Goal: Task Accomplishment & Management: Manage account settings

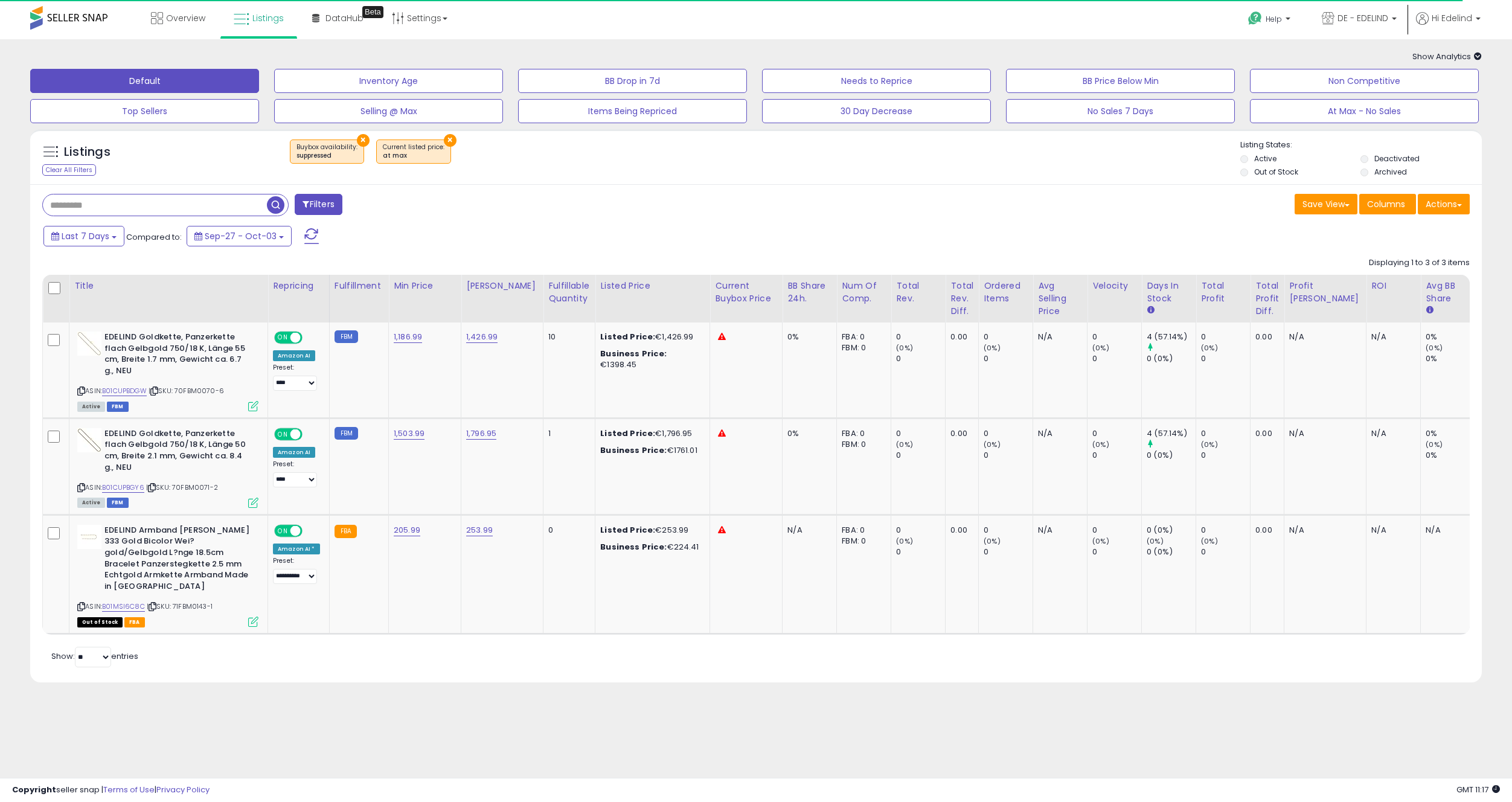
click at [360, 139] on button "×" at bounding box center [363, 140] width 13 height 13
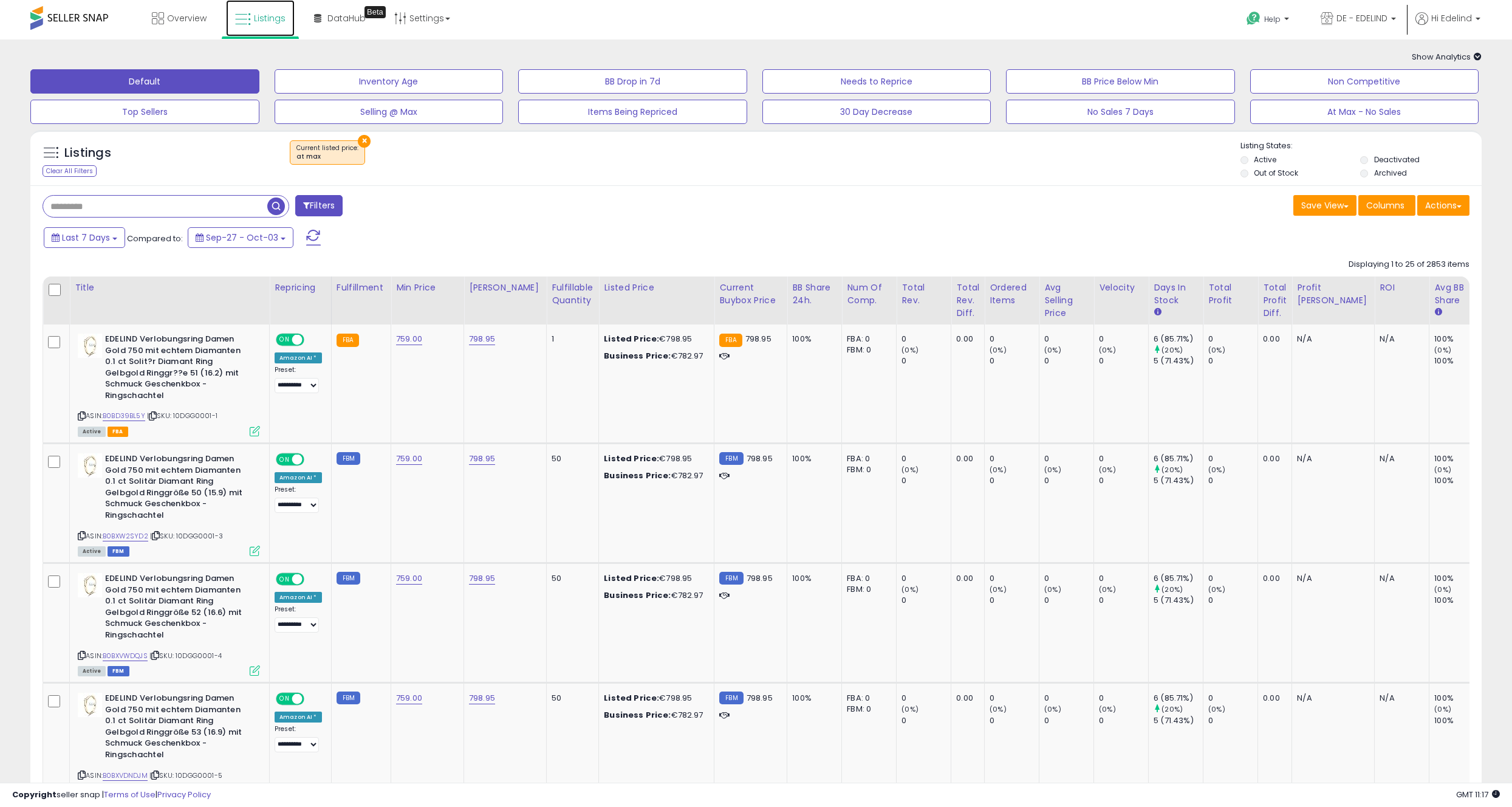
click at [268, 12] on span "Listings" at bounding box center [270, 17] width 32 height 12
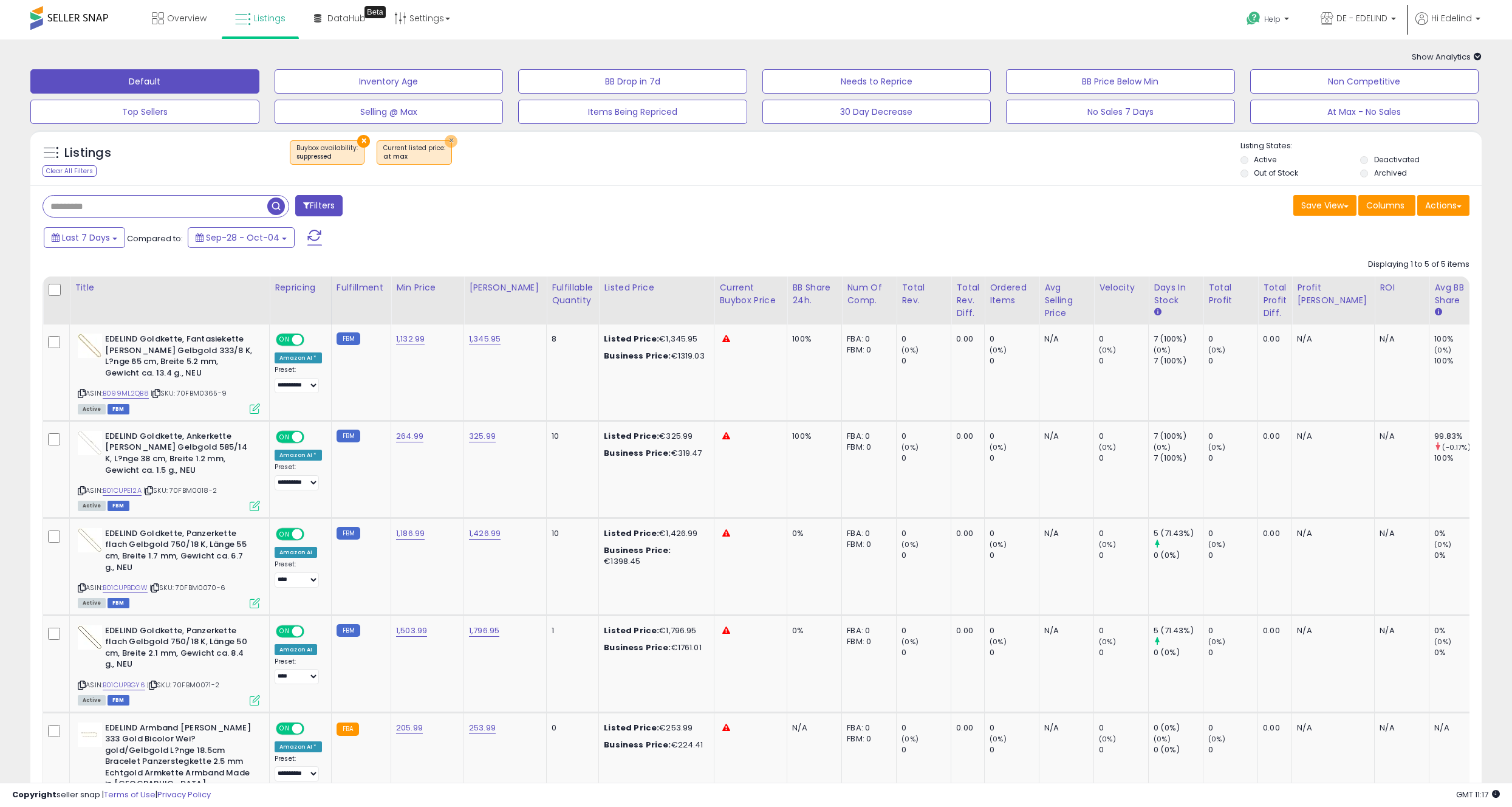
click at [445, 142] on button "×" at bounding box center [451, 141] width 13 height 13
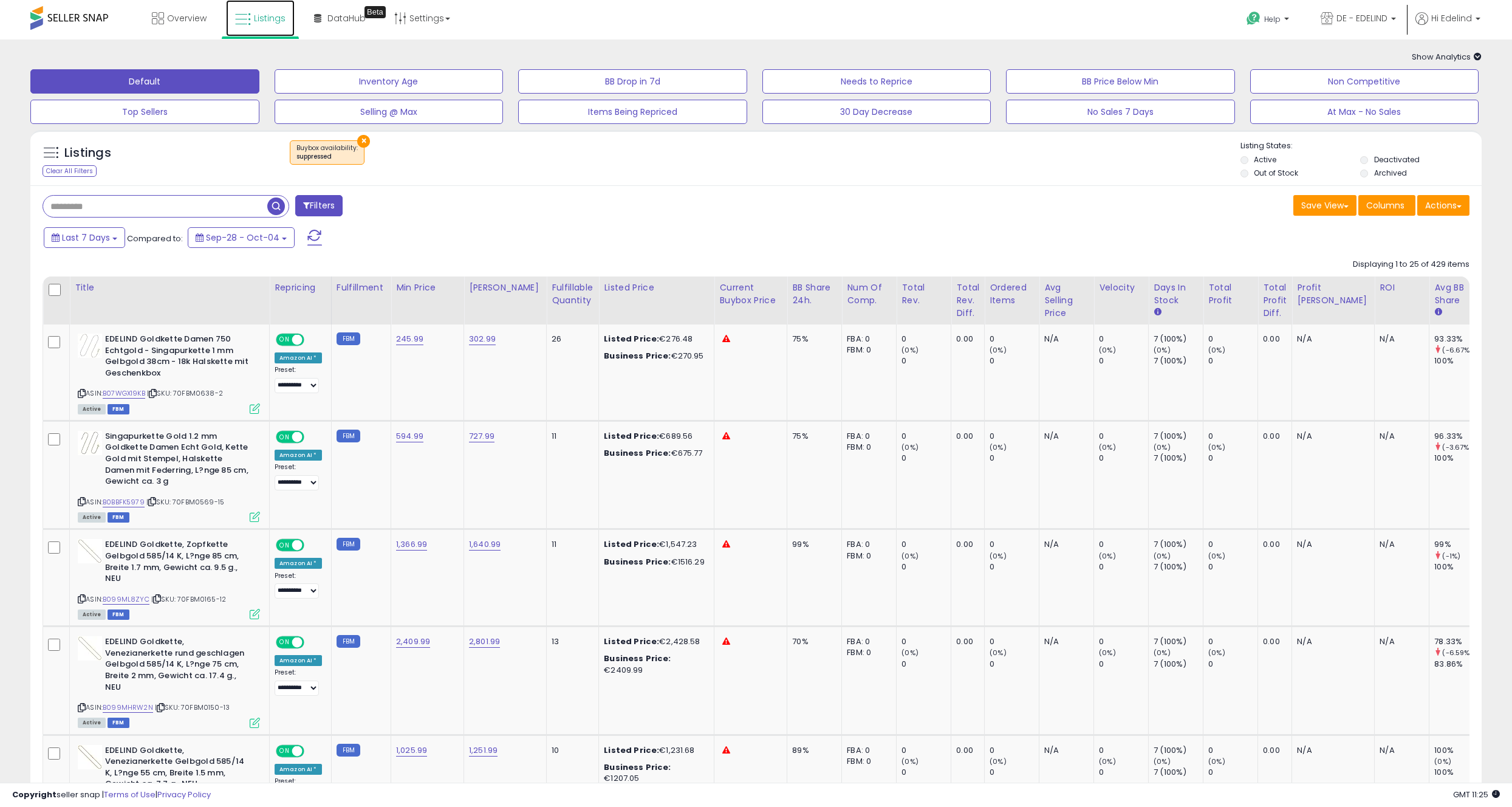
click at [249, 13] on icon at bounding box center [243, 20] width 16 height 16
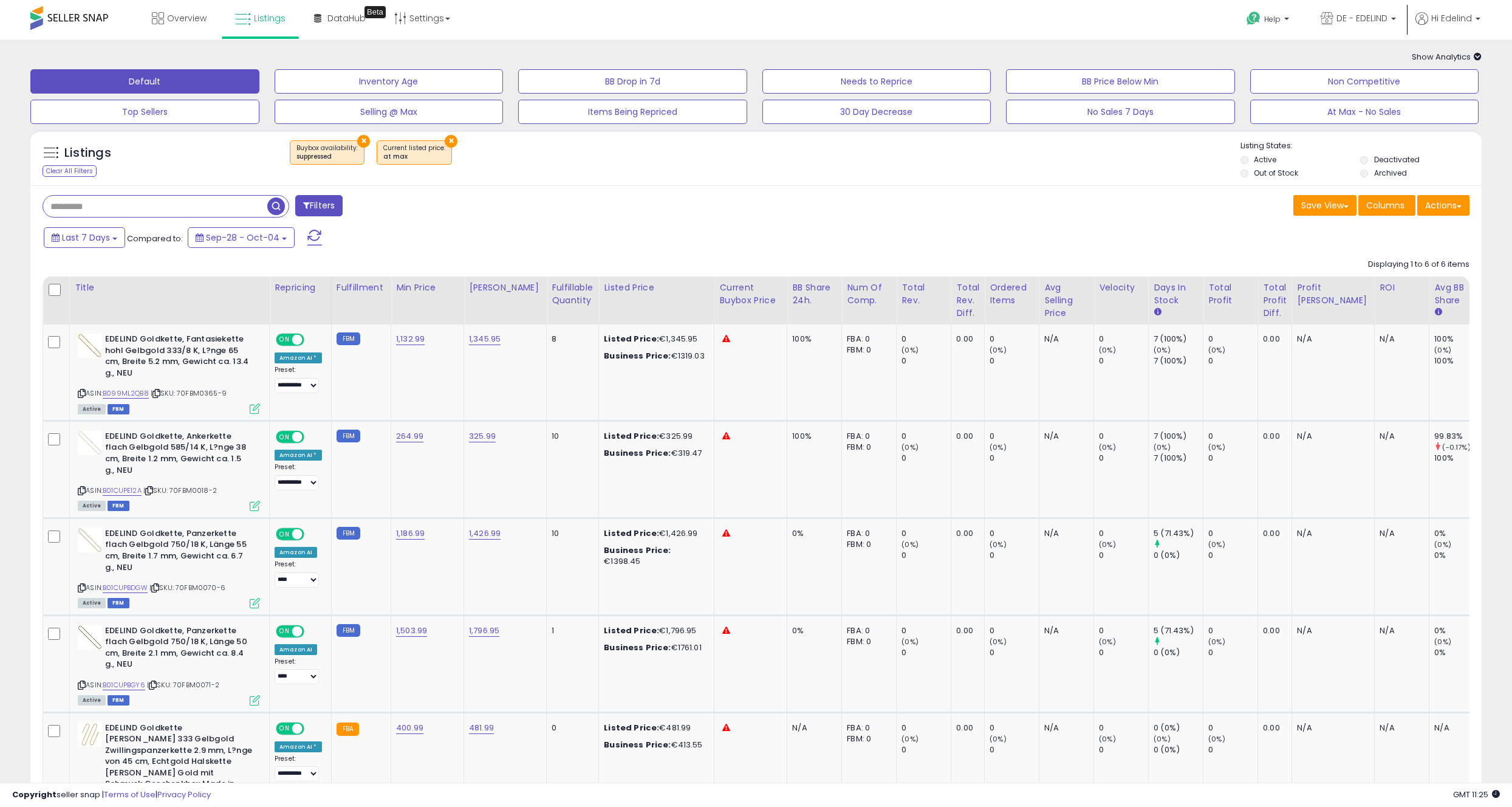
click at [361, 141] on button "×" at bounding box center [363, 141] width 13 height 13
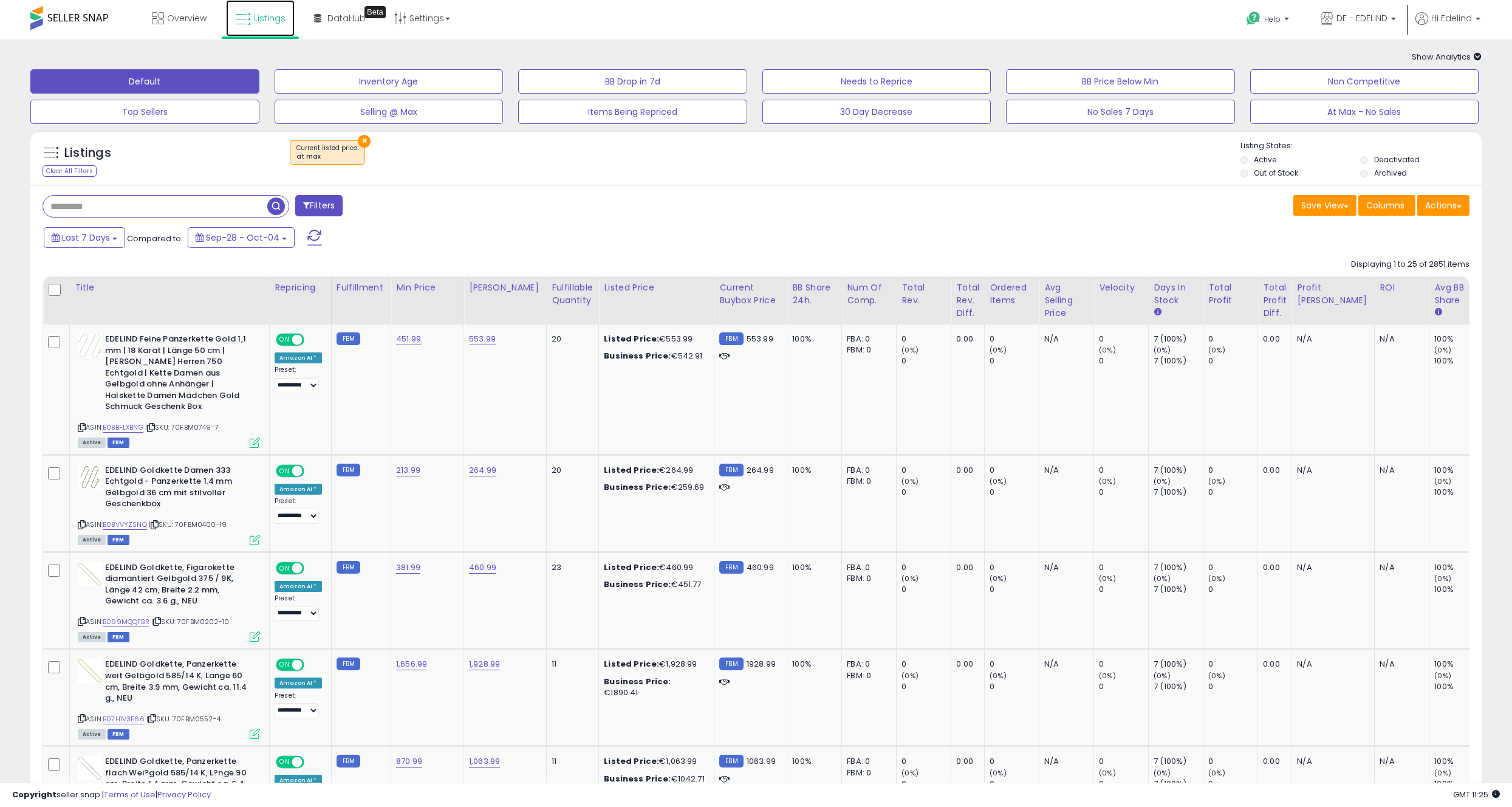
click at [264, 19] on span "Listings" at bounding box center [270, 17] width 32 height 12
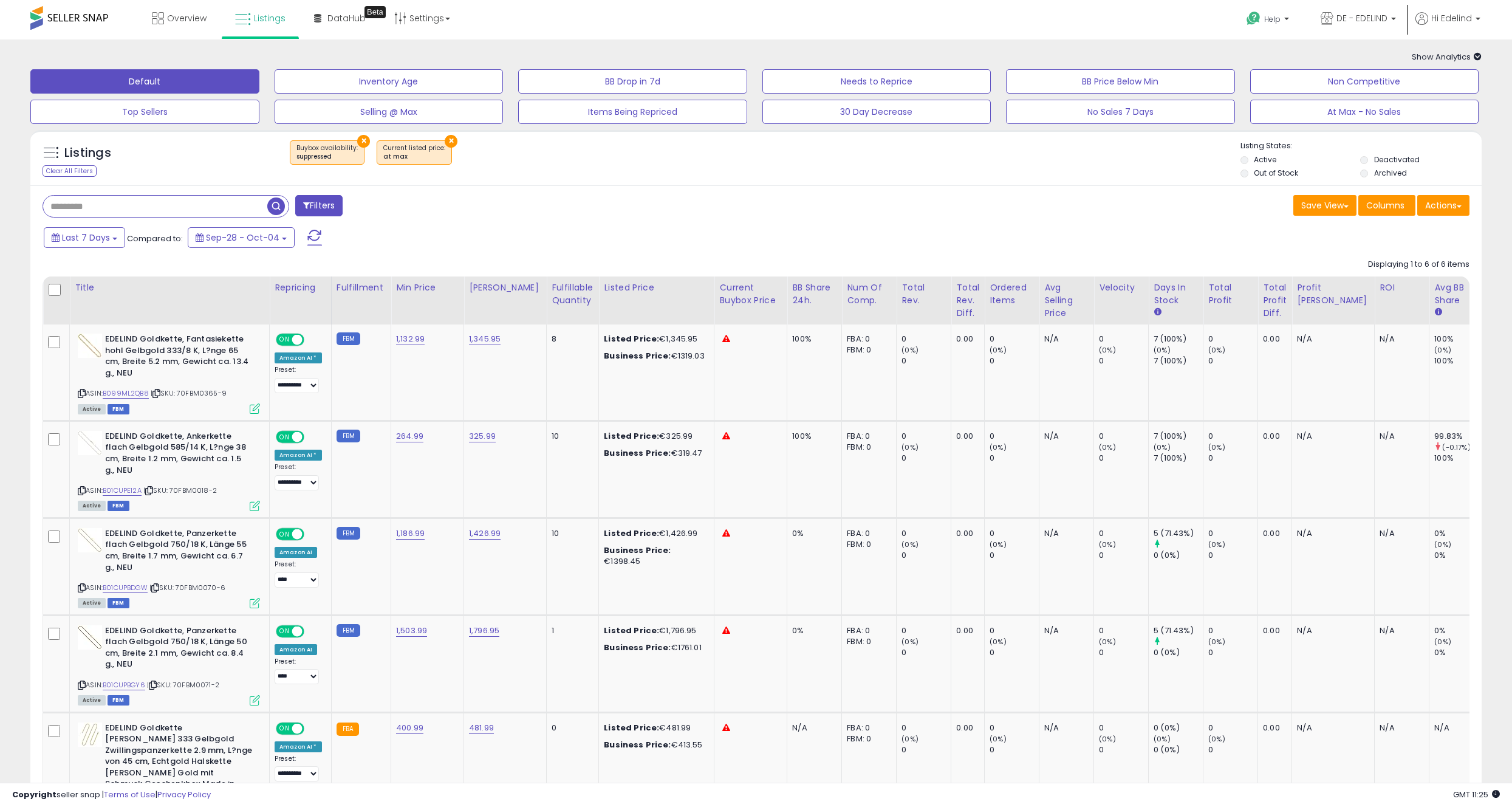
click at [445, 139] on button "×" at bounding box center [451, 141] width 13 height 13
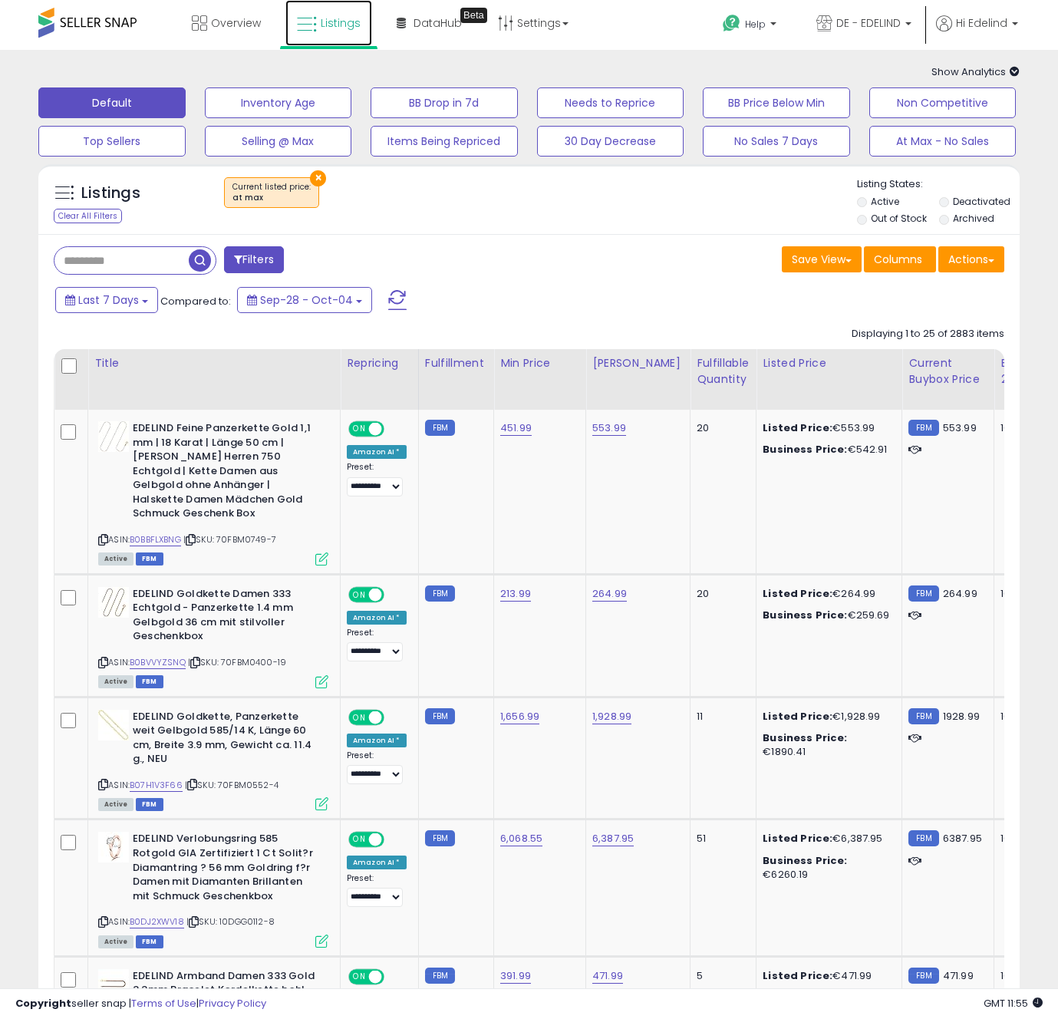
click at [345, 22] on span "Listings" at bounding box center [341, 22] width 40 height 15
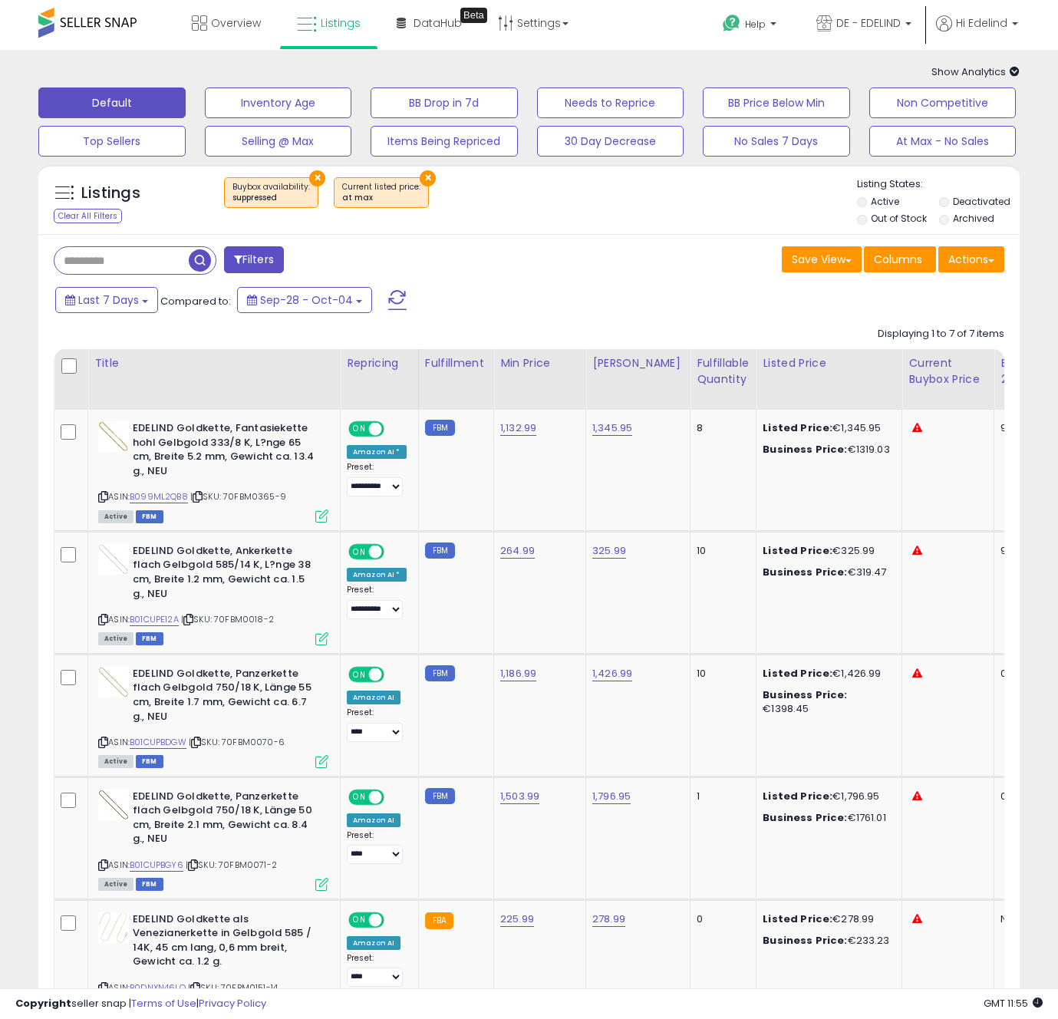
click at [433, 241] on div "Filters Save View Save As New View Update Current View Columns" at bounding box center [529, 817] width 982 height 1166
click at [315, 177] on button "×" at bounding box center [317, 178] width 16 height 16
